Goal: Communication & Community: Ask a question

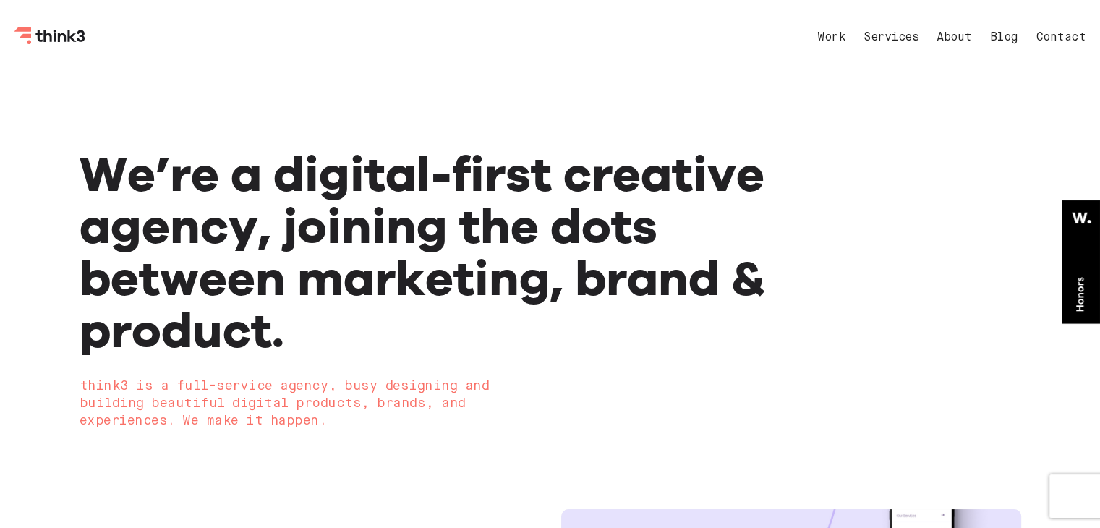
drag, startPoint x: 1063, startPoint y: 35, endPoint x: 1055, endPoint y: 35, distance: 8.0
click at [1063, 35] on link "Contact" at bounding box center [1061, 38] width 50 height 12
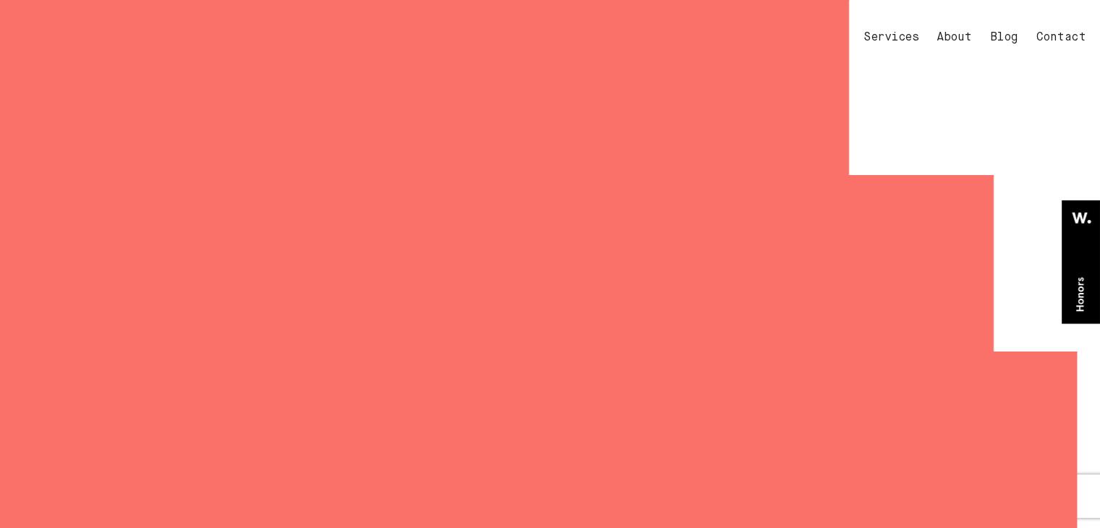
select select "General enquiry"
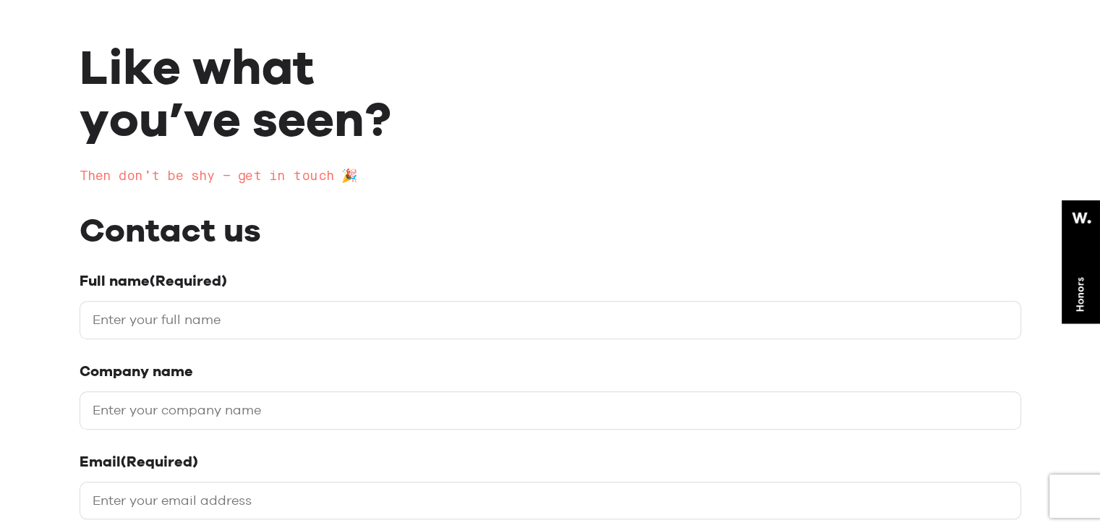
scroll to position [217, 0]
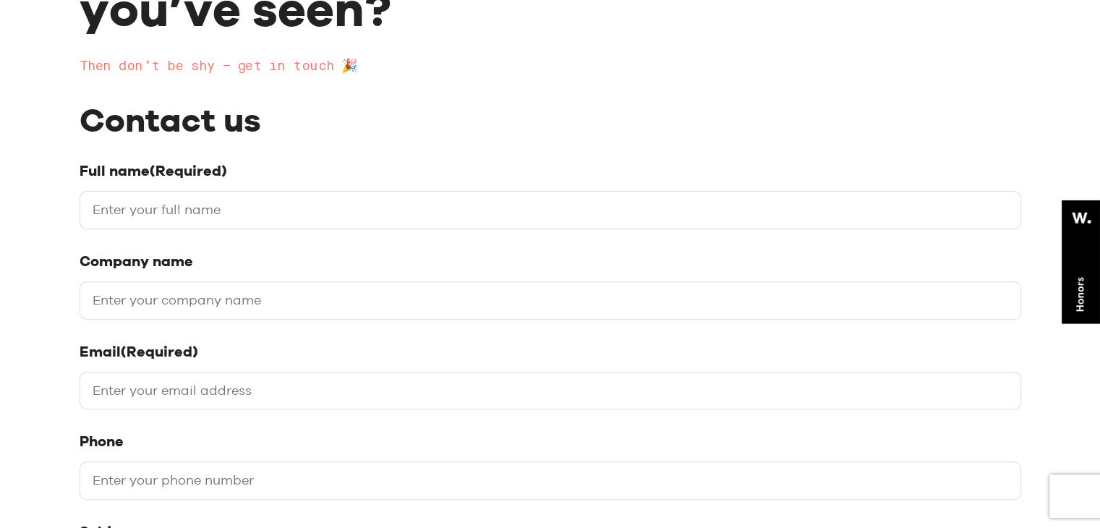
click at [285, 195] on input "Full name (Required)" at bounding box center [550, 210] width 941 height 38
type input "[PERSON_NAME]"
type input "Hub Page Media"
type input "[EMAIL_ADDRESS][DOMAIN_NAME]"
type input "07865987398"
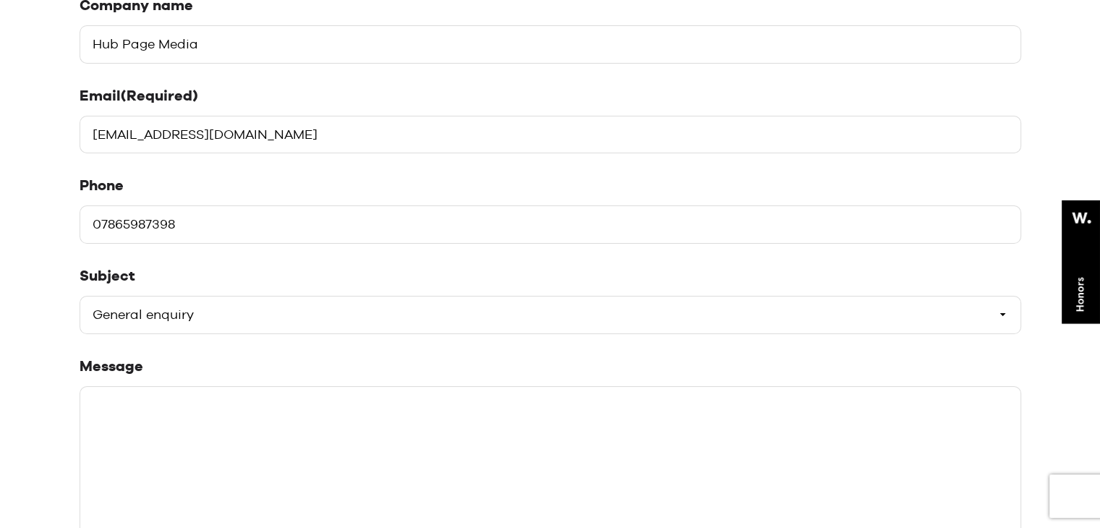
scroll to position [506, 0]
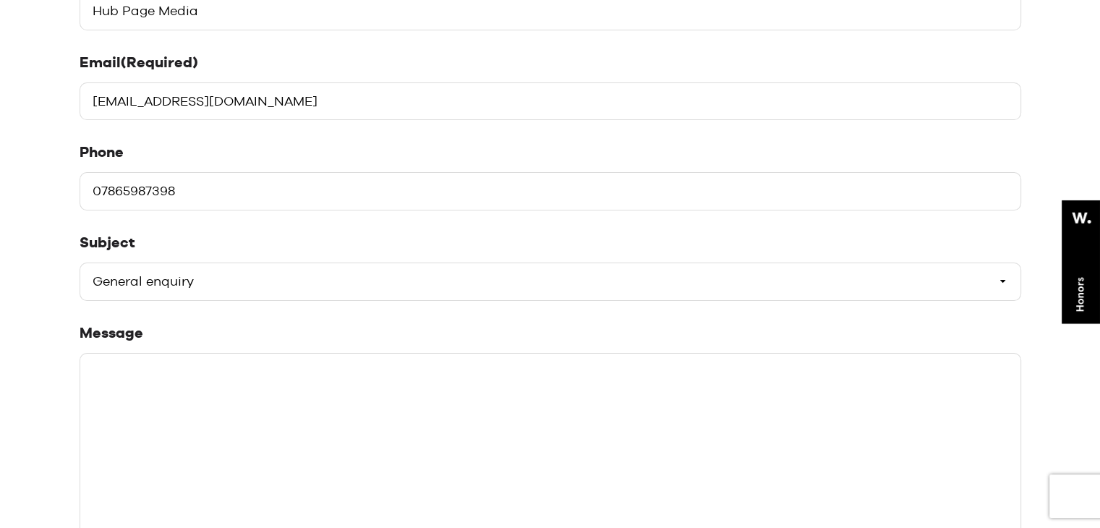
click at [238, 281] on select "Please select a subject General enquiry Start a project Support" at bounding box center [550, 281] width 941 height 38
select select "Start a project"
click at [80, 262] on select "Please select a subject General enquiry Start a project Support" at bounding box center [550, 281] width 941 height 38
paste textarea "Hi, We are providing ''Guest Post Services & Link Building services, and I am s…"
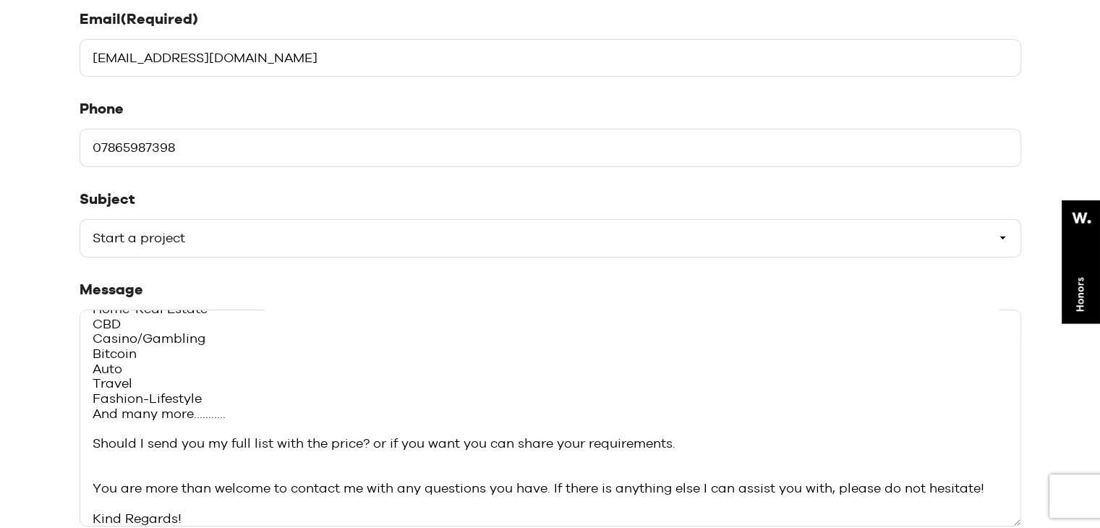
scroll to position [795, 0]
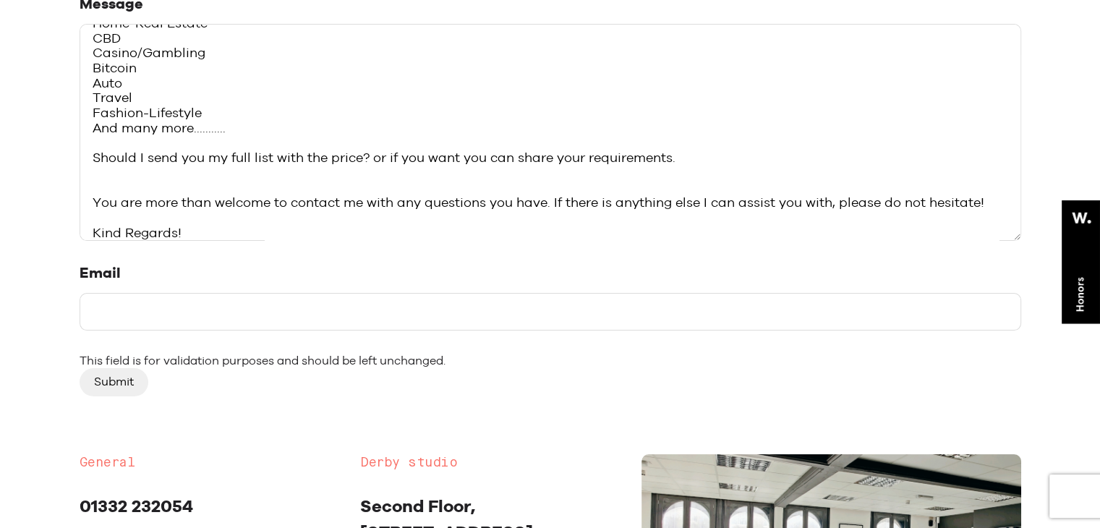
type textarea "Hi, We are providing ''Guest Post Services & Link Building services, and I am s…"
click at [169, 316] on input "Email" at bounding box center [550, 312] width 941 height 38
paste input "[EMAIL_ADDRESS][DOMAIN_NAME]"
type input "[EMAIL_ADDRESS][DOMAIN_NAME]"
click at [134, 373] on input "Submit" at bounding box center [114, 381] width 69 height 27
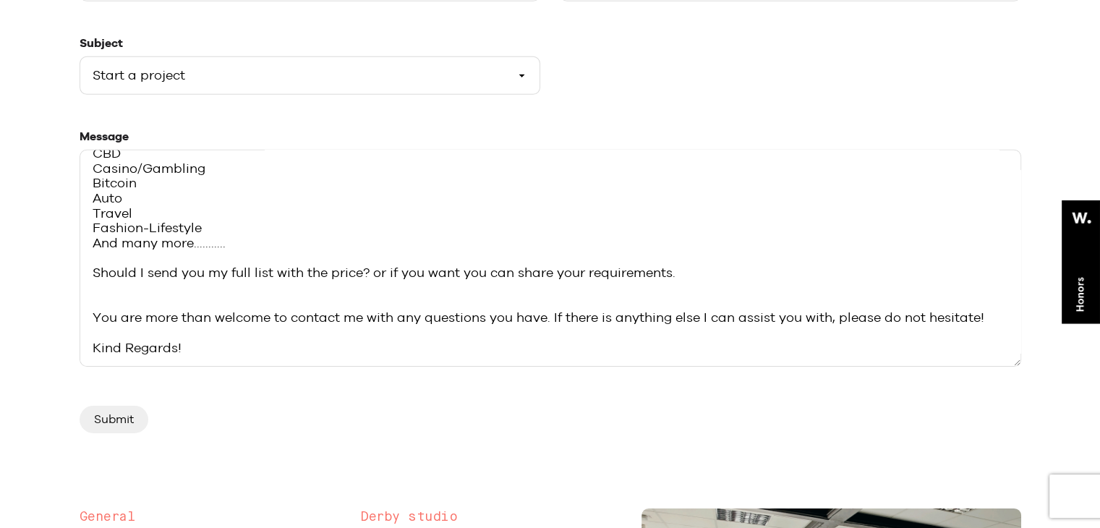
scroll to position [723, 0]
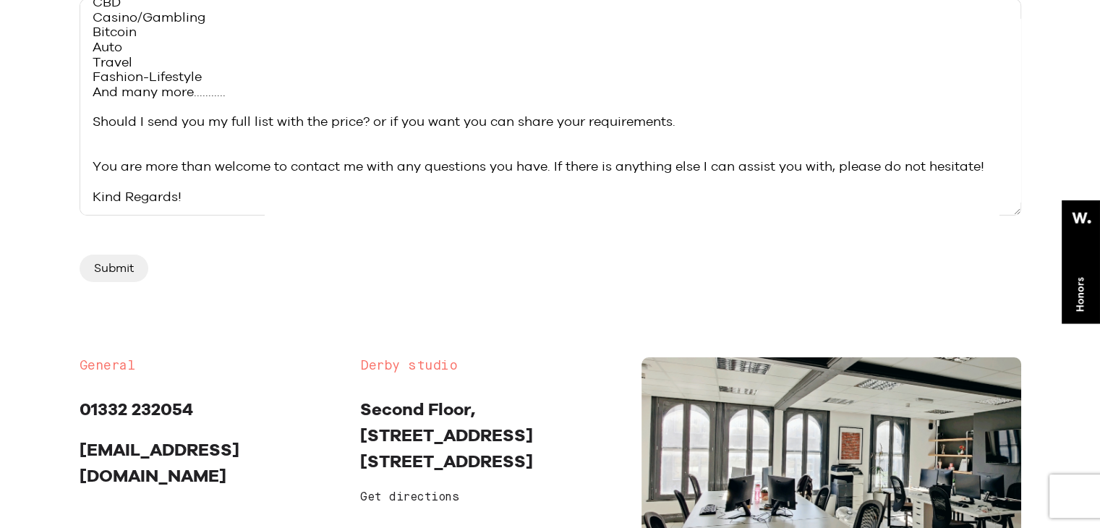
click at [103, 272] on input "Submit" at bounding box center [114, 268] width 69 height 27
